Goal: Task Accomplishment & Management: Manage account settings

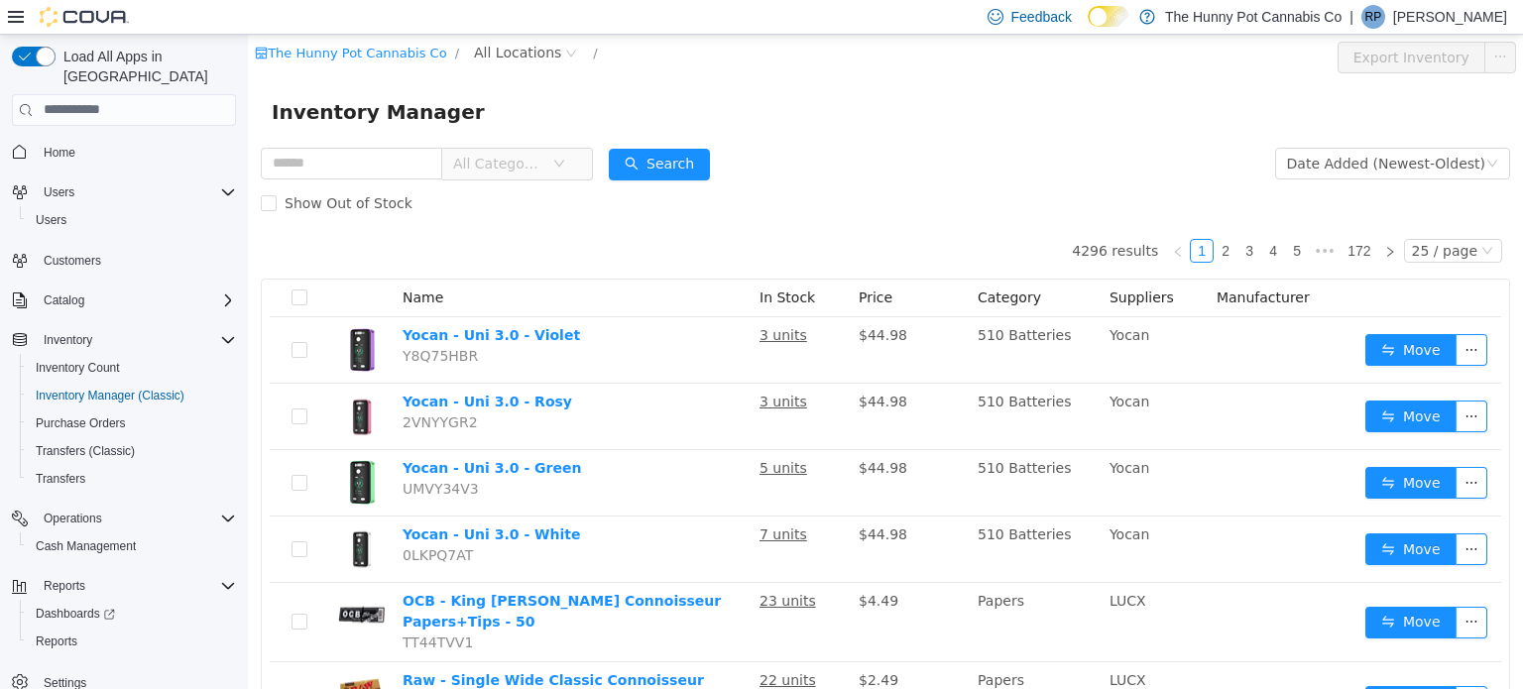
click at [1456, 11] on p "[PERSON_NAME]" at bounding box center [1450, 17] width 114 height 24
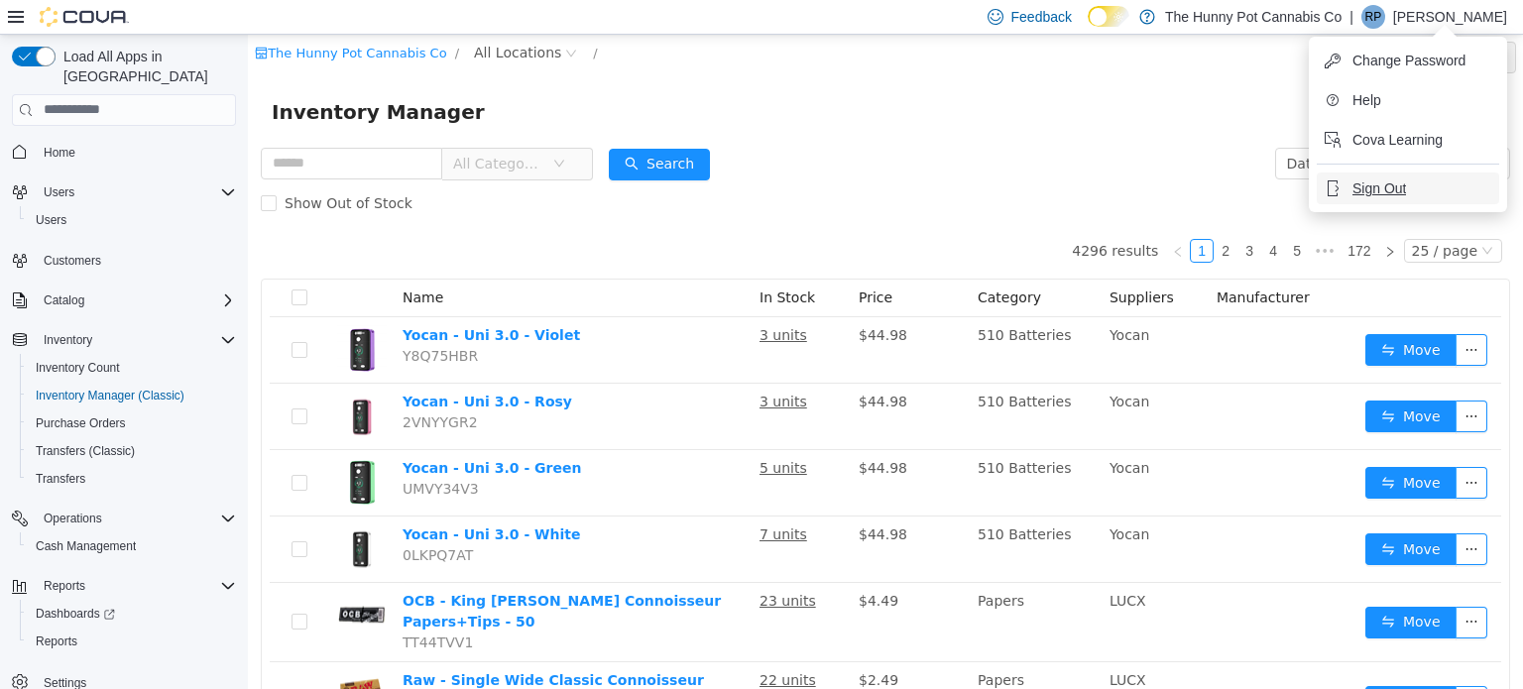
click at [1374, 199] on button "Sign Out" at bounding box center [1408, 189] width 182 height 32
